Goal: Find specific page/section

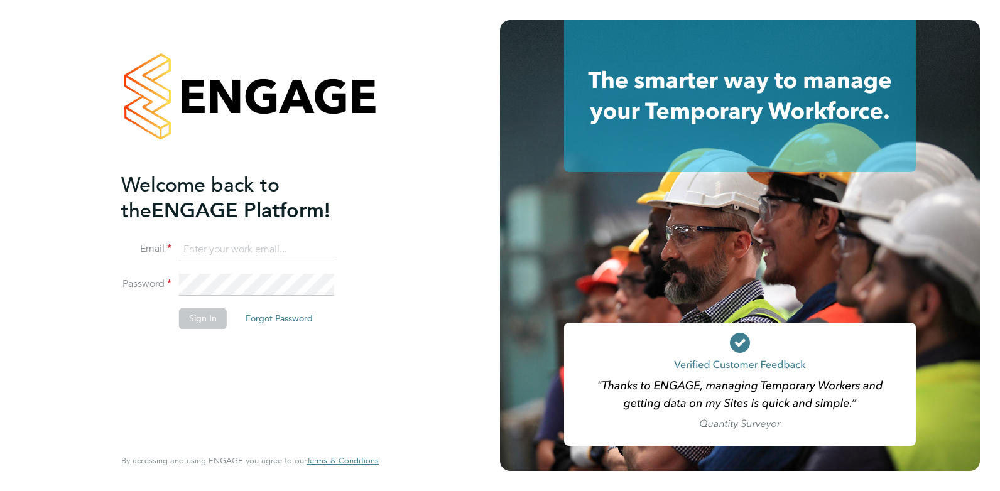
type input "Rufena.Haque@ncclondon.ac.uk"
click at [195, 316] on button "Sign In" at bounding box center [203, 318] width 48 height 20
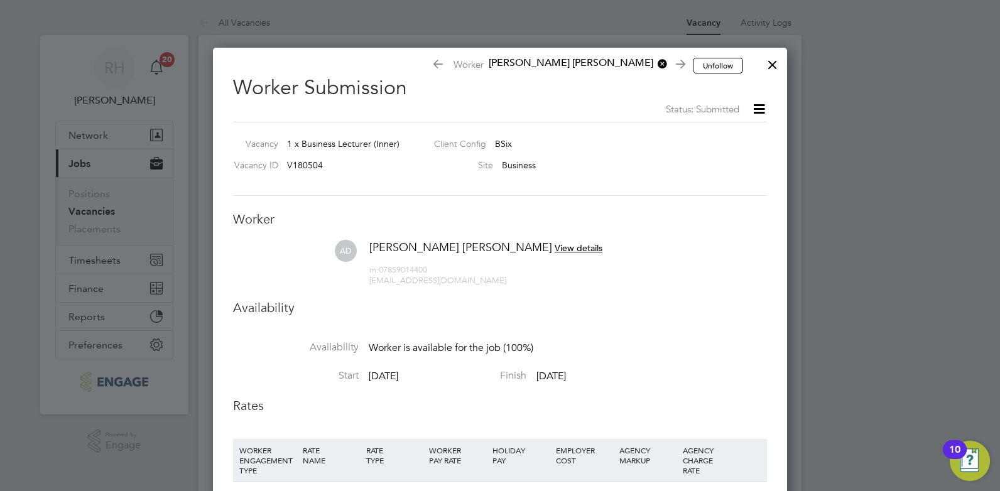
click at [773, 64] on div at bounding box center [772, 61] width 23 height 23
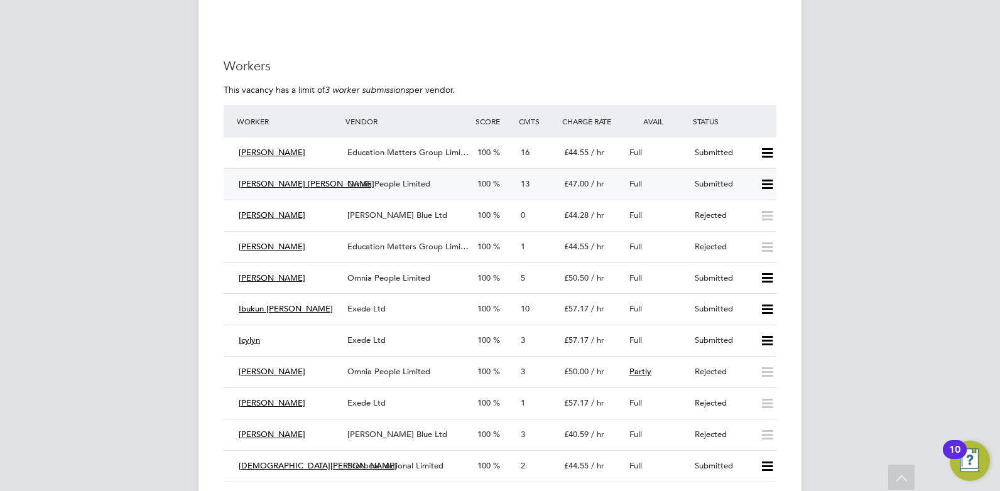
click at [404, 178] on span "Omnia People Limited" at bounding box center [388, 183] width 83 height 11
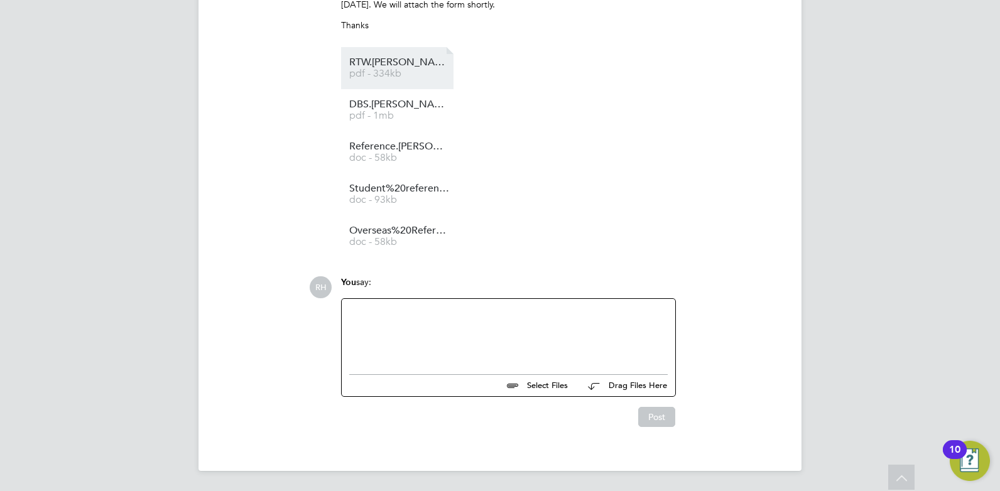
click at [401, 70] on span "pdf - 334kb" at bounding box center [399, 73] width 100 height 9
